Goal: Transaction & Acquisition: Purchase product/service

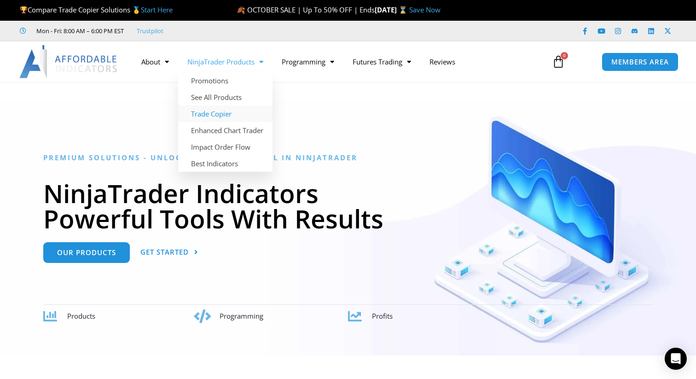
click at [219, 114] on link "Trade Copier" at bounding box center [225, 113] width 94 height 17
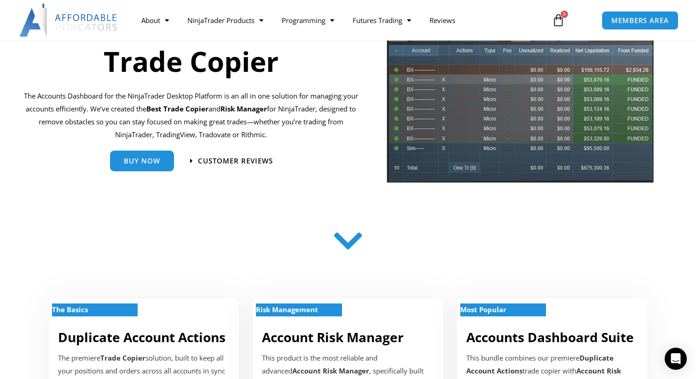
scroll to position [102, 0]
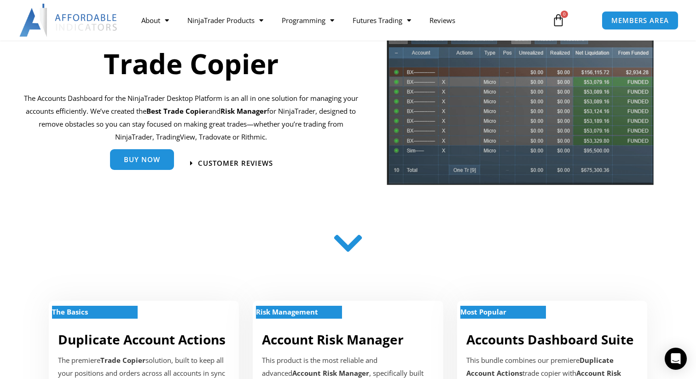
click at [142, 162] on span "Buy Now" at bounding box center [142, 159] width 36 height 7
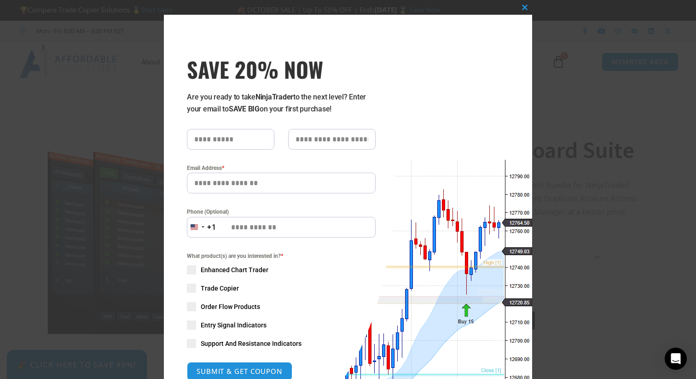
click at [96, 102] on div "Close this module SAVE 20% NOW Are you ready to take NinjaTrader to the next le…" at bounding box center [348, 189] width 696 height 379
